Goal: Information Seeking & Learning: Learn about a topic

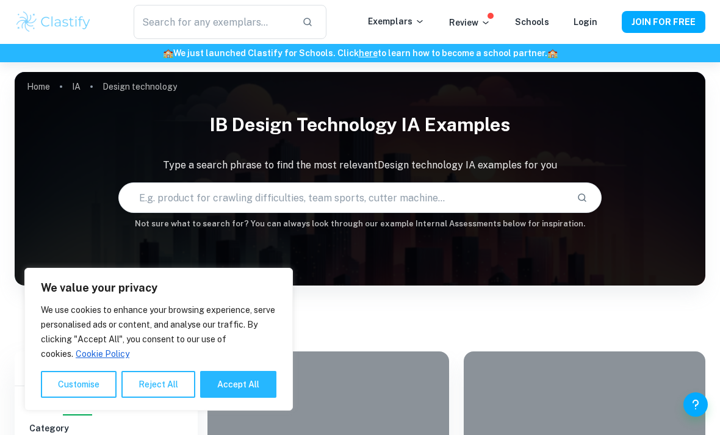
click at [151, 384] on button "Reject All" at bounding box center [158, 384] width 74 height 27
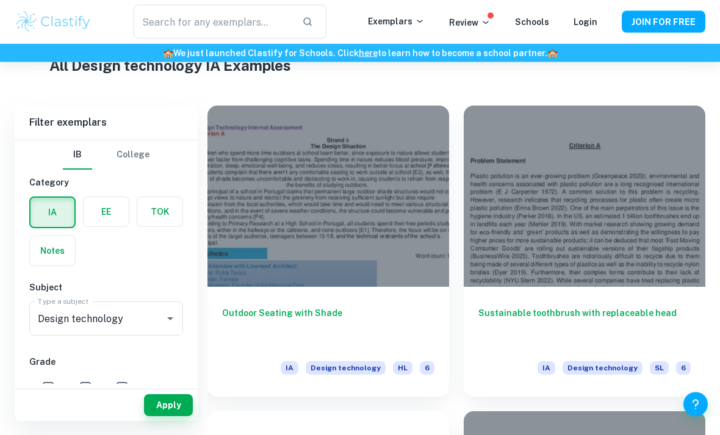
scroll to position [248, 0]
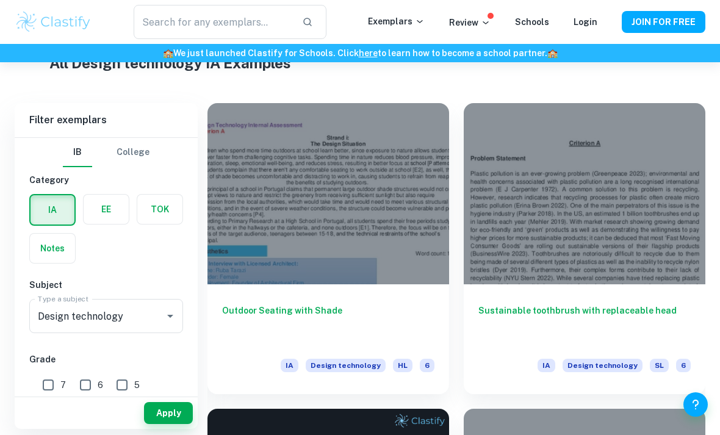
click at [282, 242] on div at bounding box center [328, 193] width 242 height 181
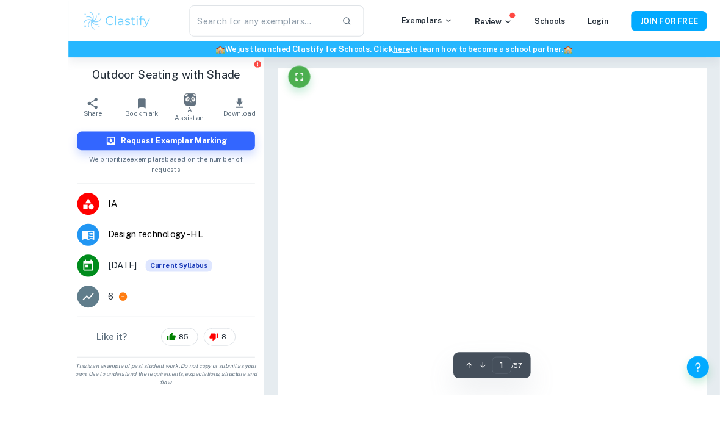
scroll to position [5, 0]
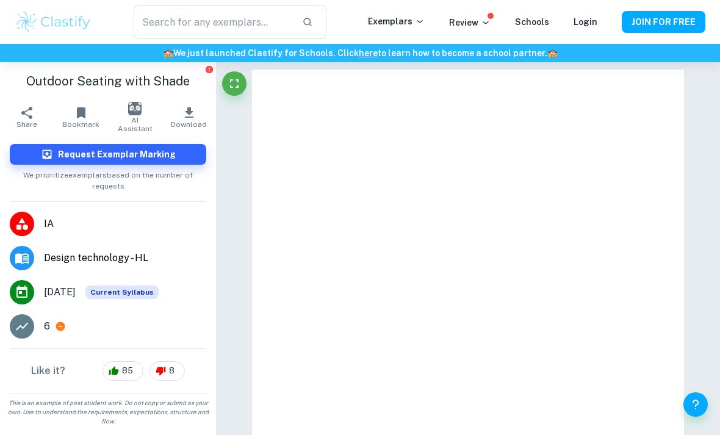
click at [228, 84] on icon "Fullscreen" at bounding box center [234, 83] width 15 height 15
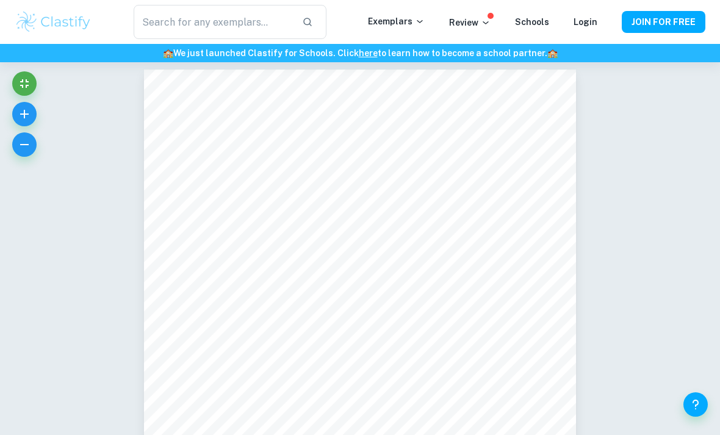
click at [18, 117] on icon "button" at bounding box center [24, 114] width 15 height 15
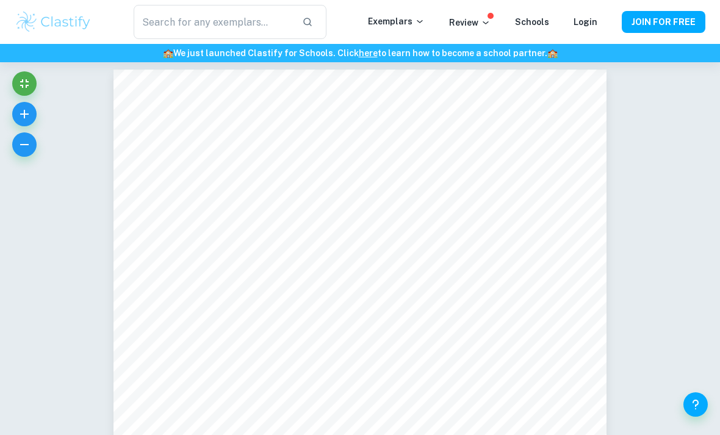
click at [16, 112] on button "button" at bounding box center [24, 114] width 24 height 24
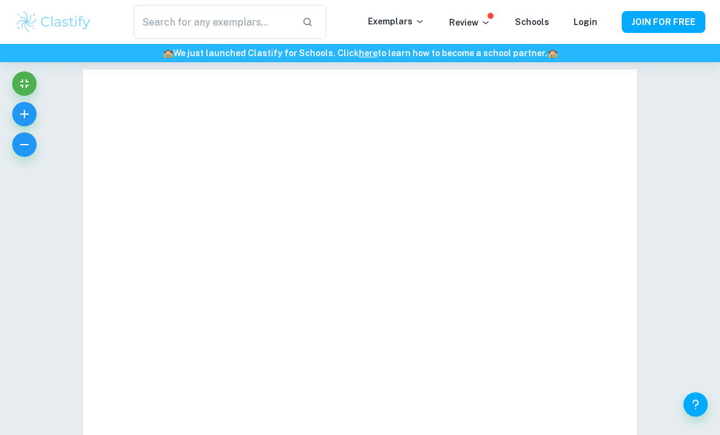
click at [18, 120] on icon "button" at bounding box center [24, 114] width 15 height 15
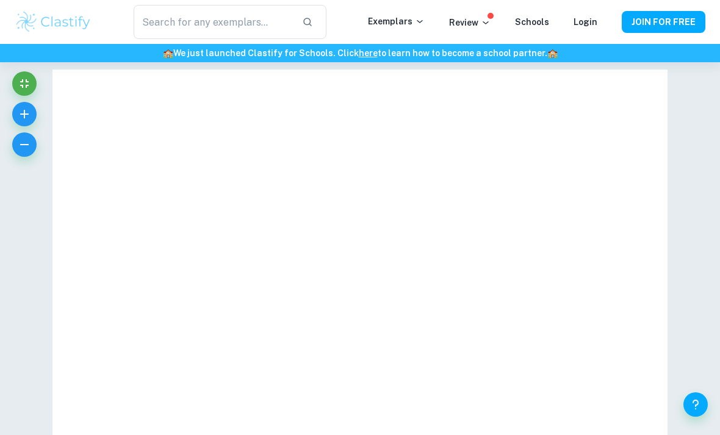
click at [24, 122] on button "button" at bounding box center [24, 114] width 24 height 24
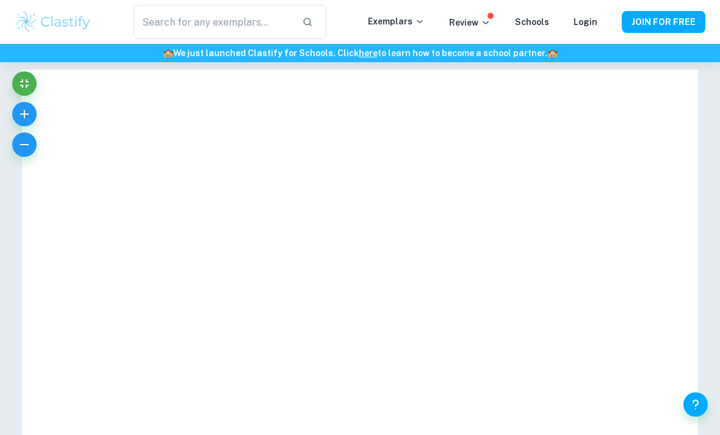
click at [18, 109] on icon "button" at bounding box center [24, 114] width 15 height 15
click at [23, 112] on icon "button" at bounding box center [24, 114] width 15 height 15
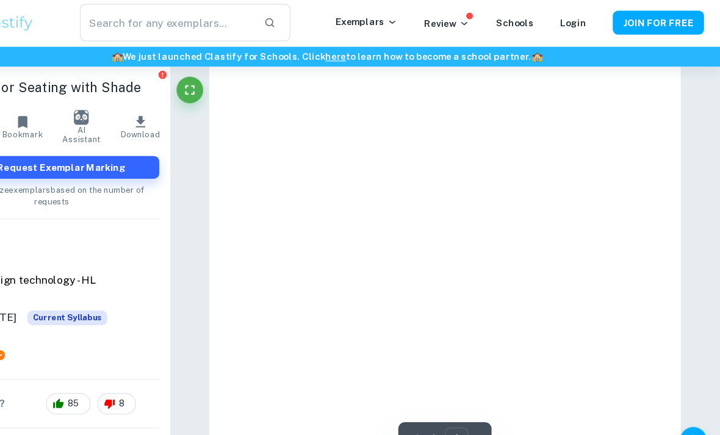
scroll to position [61, 0]
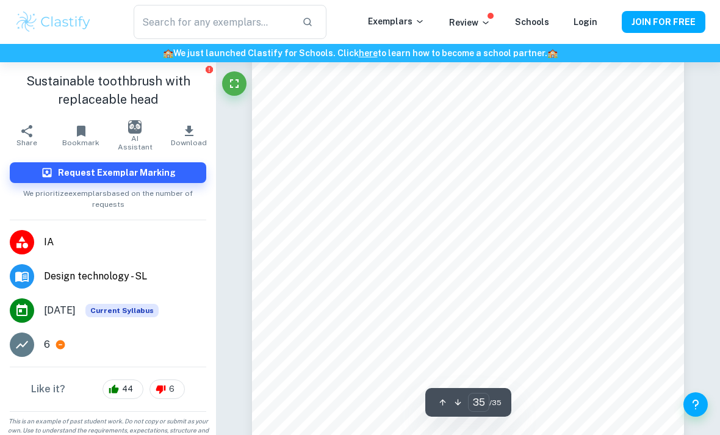
scroll to position [21593, 0]
type input "34"
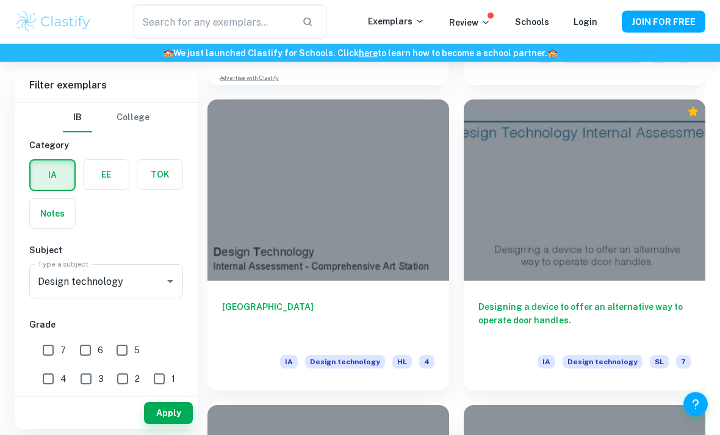
scroll to position [1474, 0]
click at [557, 321] on h6 "Designing a device to offer an alternative way to operate door handles." at bounding box center [584, 320] width 212 height 40
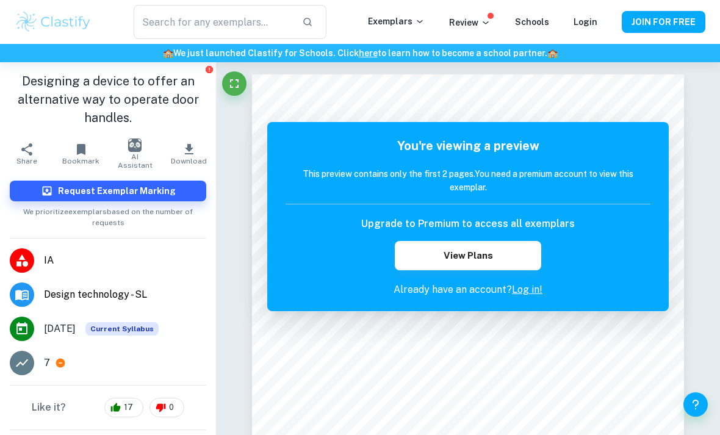
scroll to position [5, 0]
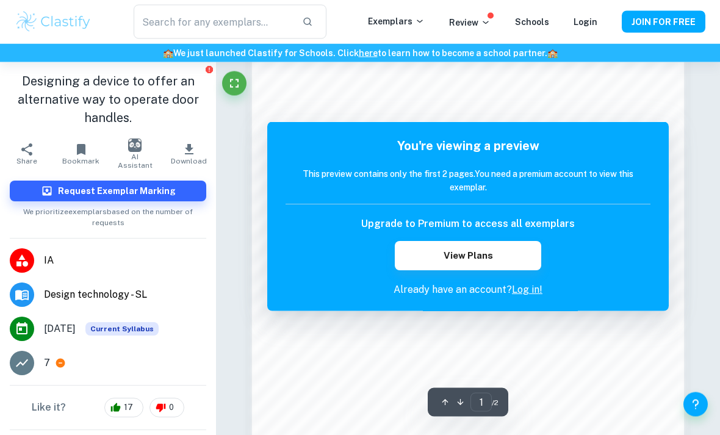
click at [463, 407] on icon "button" at bounding box center [460, 402] width 9 height 9
click at [456, 407] on icon "button" at bounding box center [460, 402] width 9 height 9
click at [449, 412] on button "button" at bounding box center [444, 402] width 15 height 19
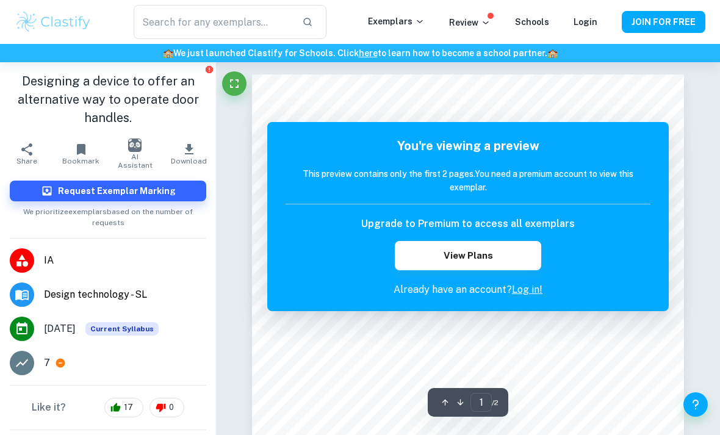
click at [457, 412] on button "button" at bounding box center [460, 402] width 15 height 19
click at [458, 407] on icon "button" at bounding box center [460, 402] width 9 height 9
click at [55, 357] on icon at bounding box center [60, 362] width 11 height 11
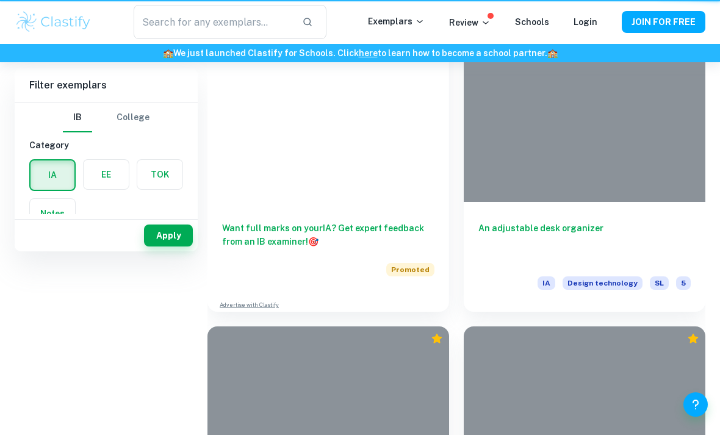
scroll to position [1513, 0]
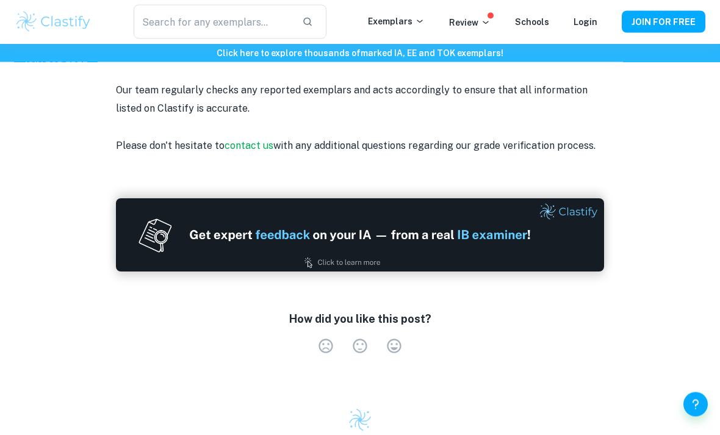
scroll to position [1749, 0]
